Goal: Transaction & Acquisition: Book appointment/travel/reservation

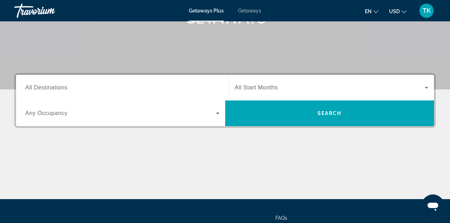
scroll to position [125, 0]
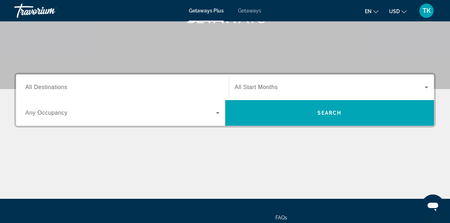
click at [57, 87] on span "All Destinations" at bounding box center [46, 87] width 42 height 6
click at [57, 87] on input "Destination All Destinations" at bounding box center [122, 87] width 194 height 9
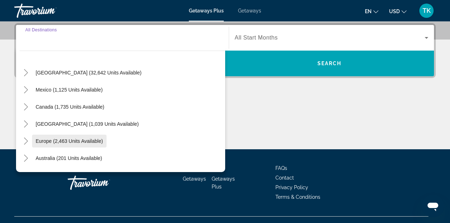
scroll to position [16, 0]
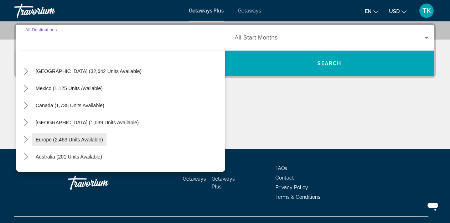
click at [55, 139] on span "Europe (2,463 units available)" at bounding box center [69, 140] width 67 height 6
type input "**********"
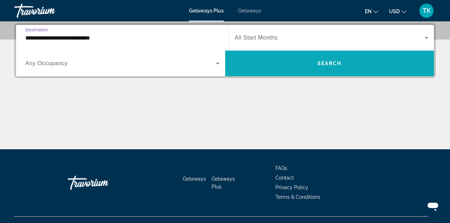
click at [340, 63] on span "Search" at bounding box center [330, 64] width 24 height 6
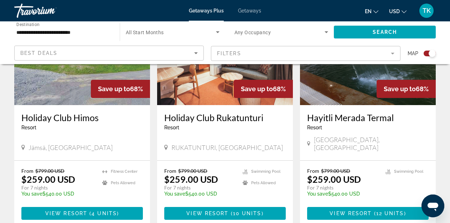
scroll to position [1073, 0]
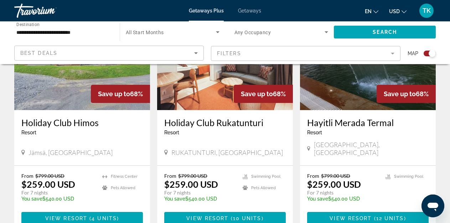
click at [87, 117] on div "Holiday Club [GEOGRAPHIC_DATA] - This is an adults only resort" at bounding box center [82, 129] width 122 height 24
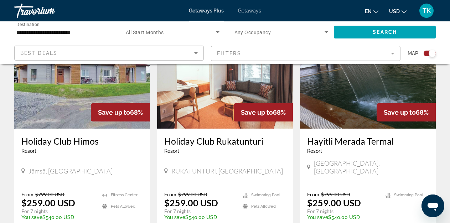
scroll to position [1051, 0]
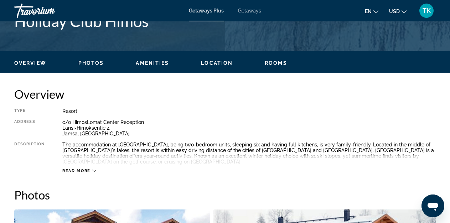
scroll to position [311, 0]
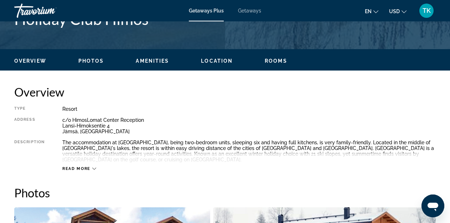
click at [86, 169] on span "Read more" at bounding box center [76, 168] width 28 height 5
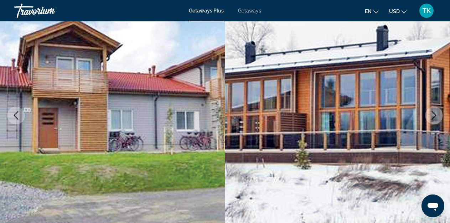
scroll to position [0, 0]
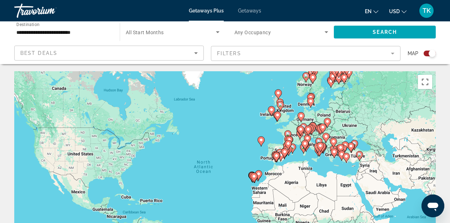
click at [333, 151] on image "Main content" at bounding box center [334, 152] width 4 height 4
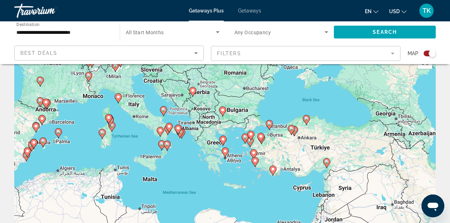
scroll to position [21, 0]
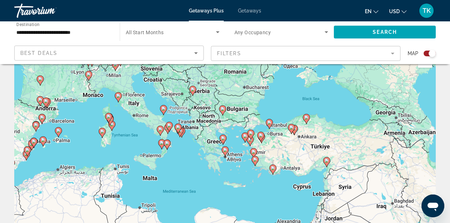
click at [164, 111] on image "Main content" at bounding box center [163, 109] width 4 height 4
type input "**********"
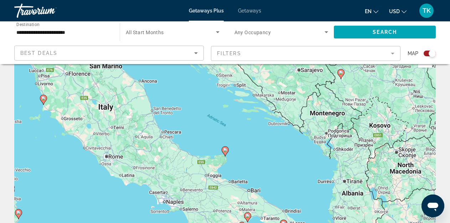
click at [224, 152] on icon "Main content" at bounding box center [225, 151] width 6 height 9
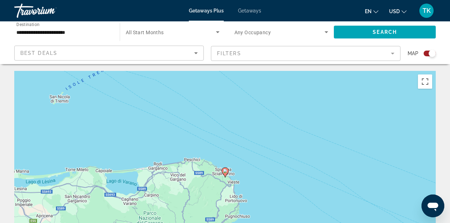
scroll to position [0, 0]
click at [406, 29] on span "Search widget" at bounding box center [385, 32] width 102 height 17
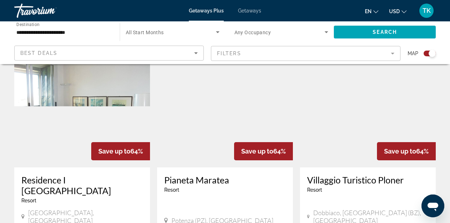
scroll to position [796, 0]
